Goal: Information Seeking & Learning: Learn about a topic

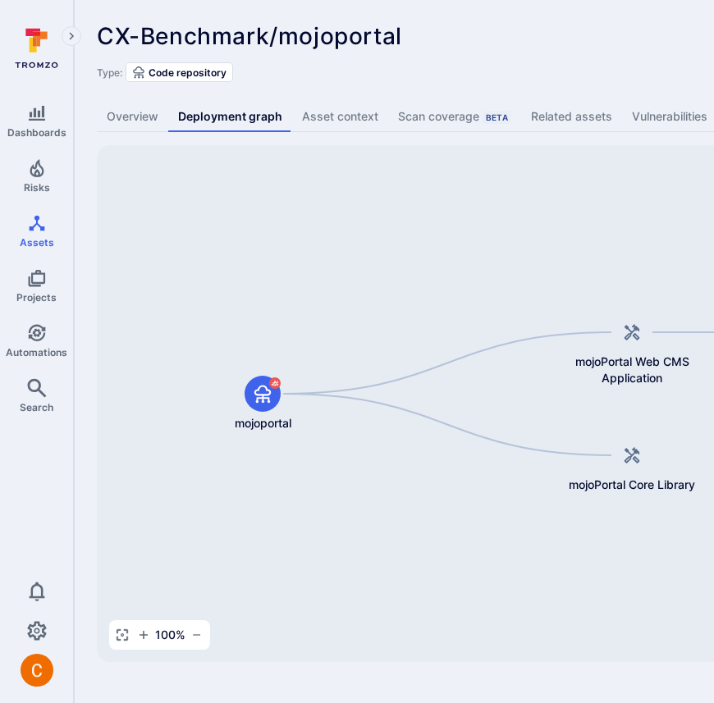
scroll to position [0, 75]
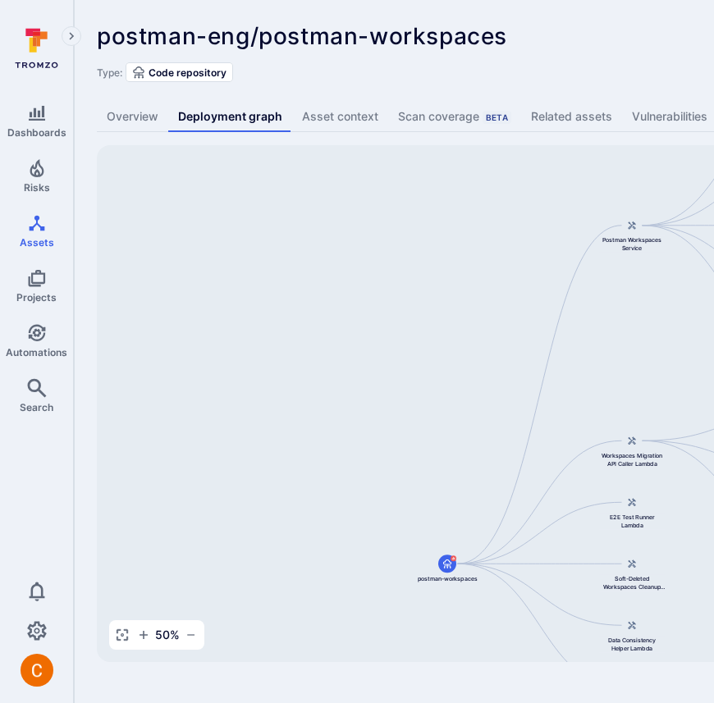
click at [552, 48] on div "postman-eng/postman-workspaces ... Show more" at bounding box center [510, 36] width 827 height 26
